Goal: Find contact information: Find contact information

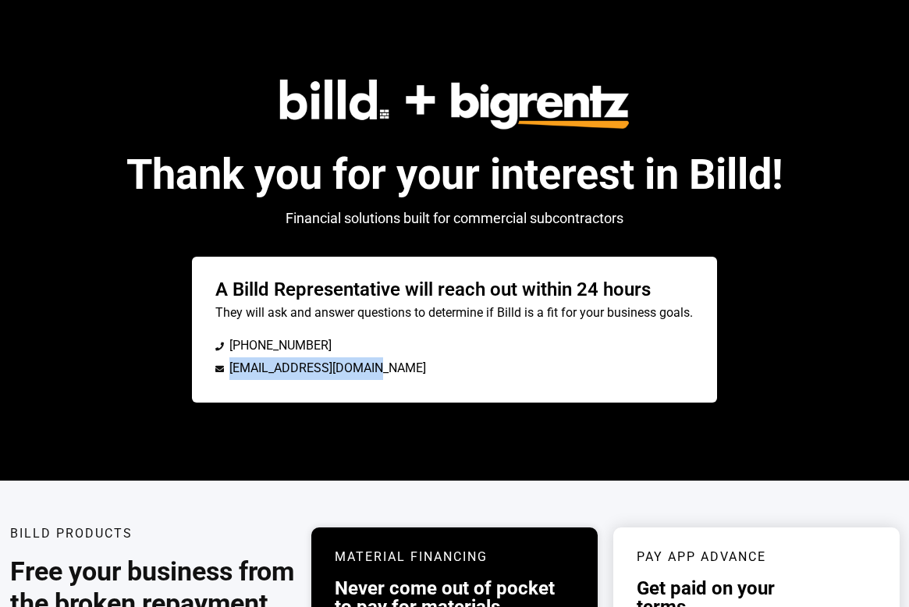
drag, startPoint x: 361, startPoint y: 368, endPoint x: 230, endPoint y: 374, distance: 131.3
click at [230, 374] on li "[EMAIL_ADDRESS][DOMAIN_NAME]" at bounding box center [454, 369] width 479 height 23
copy span "[EMAIL_ADDRESS][DOMAIN_NAME]"
click at [397, 359] on li "[EMAIL_ADDRESS][DOMAIN_NAME]" at bounding box center [454, 369] width 479 height 23
drag, startPoint x: 210, startPoint y: 343, endPoint x: 332, endPoint y: 348, distance: 121.9
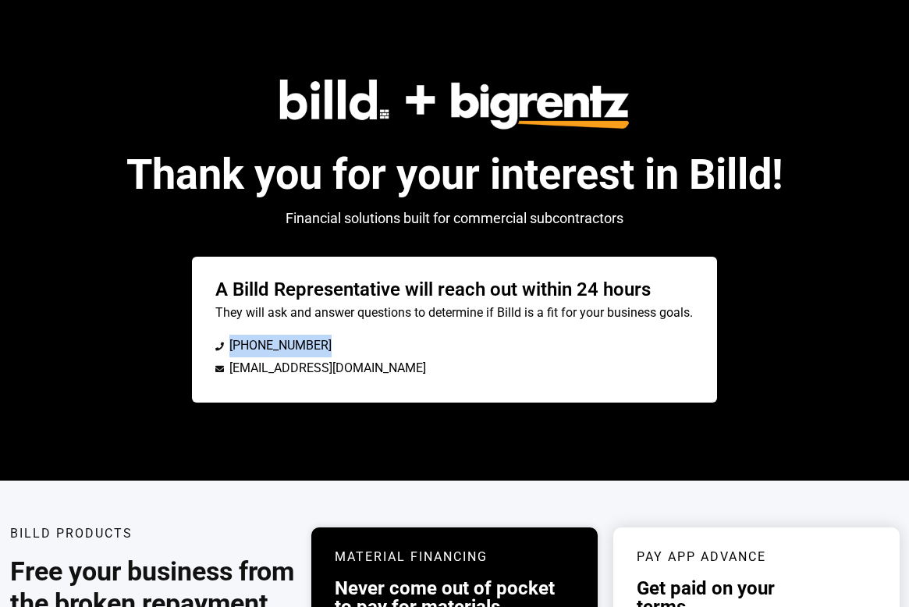
click at [332, 348] on div "A Billd Representative will reach out within 24 hours They will ask and answer …" at bounding box center [455, 330] width 526 height 147
copy li "[PHONE_NUMBER]"
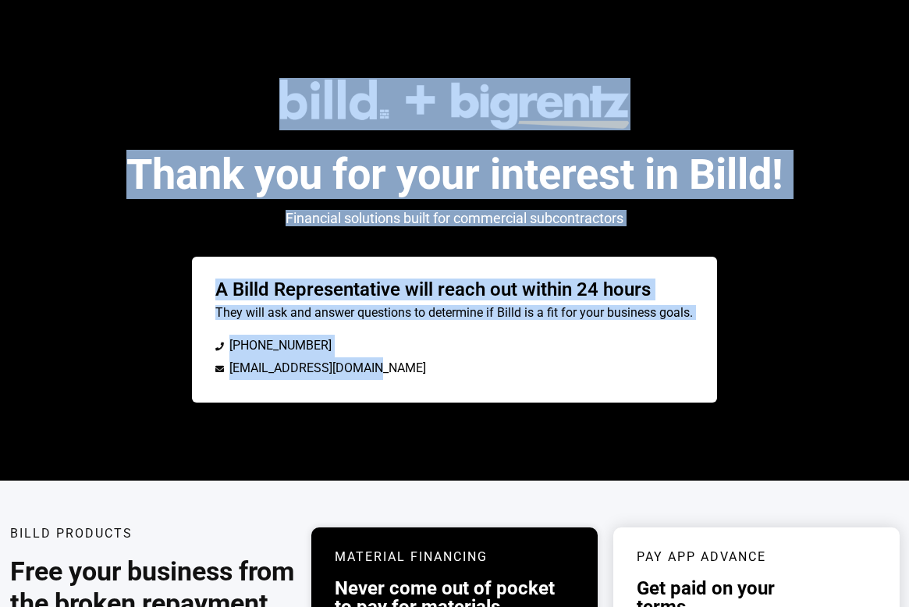
copy div "Thank you for your interest in Billd! Financial solutions built for commercial …"
drag, startPoint x: 269, startPoint y: 94, endPoint x: 375, endPoint y: 371, distance: 296.5
click at [375, 371] on div "Thank you for your interest in Billd! Financial solutions built for commercial …" at bounding box center [454, 240] width 657 height 325
click at [812, 96] on div "Thank you for your interest in Billd! Financial solutions built for commercial …" at bounding box center [454, 240] width 909 height 481
